Goal: Task Accomplishment & Management: Use online tool/utility

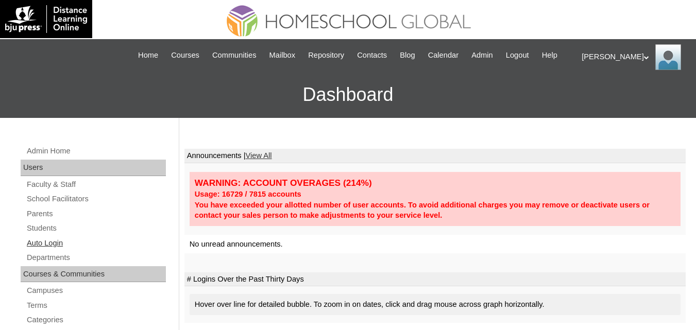
click at [35, 250] on link "Auto Login" at bounding box center [96, 243] width 140 height 13
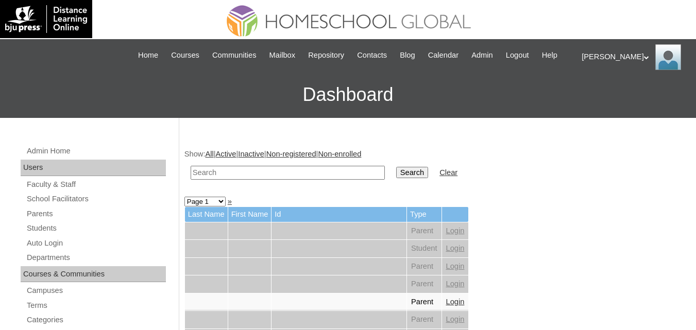
click at [303, 180] on input "text" at bounding box center [288, 173] width 194 height 14
paste input "[PERSON_NAME]"
type input "[PERSON_NAME]"
click at [396, 167] on input "Search" at bounding box center [412, 172] width 32 height 11
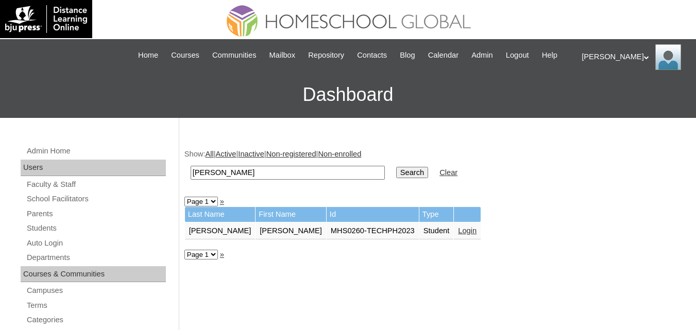
click at [458, 235] on link "Login" at bounding box center [467, 231] width 19 height 8
